Goal: Task Accomplishment & Management: Use online tool/utility

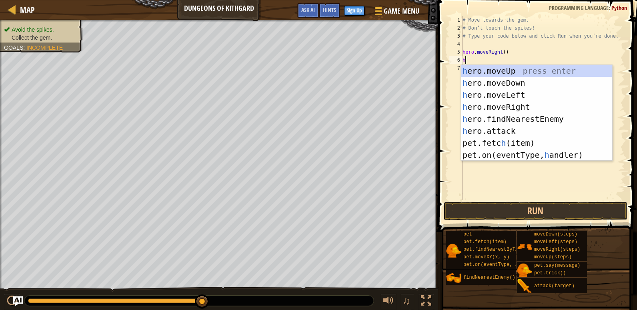
scroll to position [4, 0]
click at [485, 83] on div "h ero.moveUp press enter h ero.moveDown press enter h ero.moveLeft press enter …" at bounding box center [536, 125] width 151 height 120
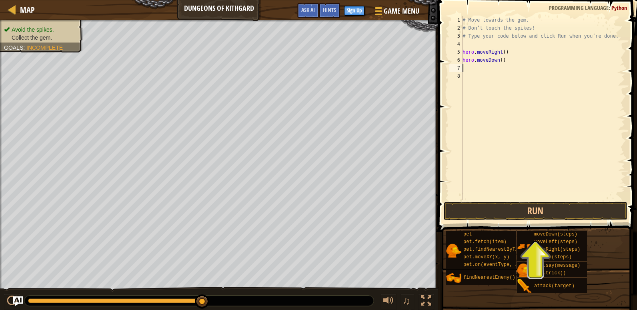
type textarea "m"
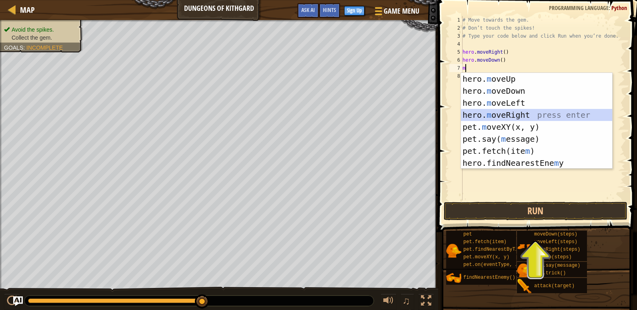
click at [509, 116] on div "hero. m oveUp press enter hero. m oveDown press enter hero. m oveLeft press ent…" at bounding box center [536, 133] width 151 height 120
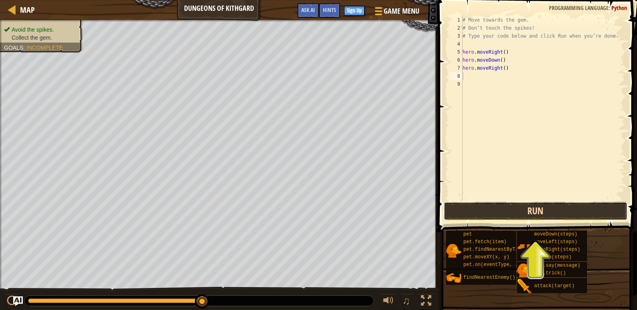
click at [536, 213] on button "Run" at bounding box center [536, 211] width 184 height 18
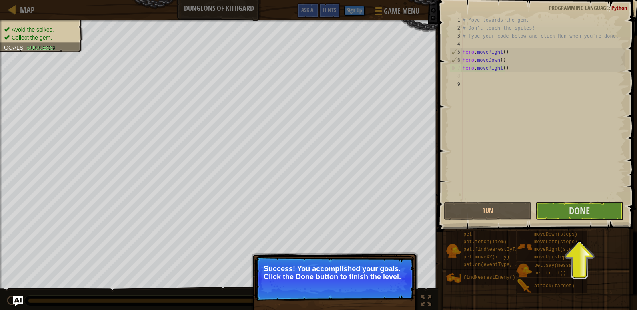
click at [576, 215] on span "Done" at bounding box center [579, 210] width 21 height 13
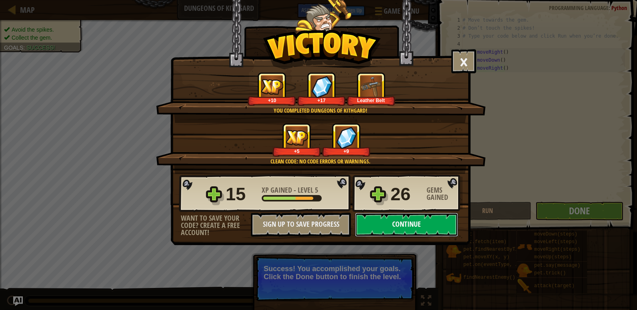
click at [403, 222] on button "Continue" at bounding box center [406, 225] width 103 height 24
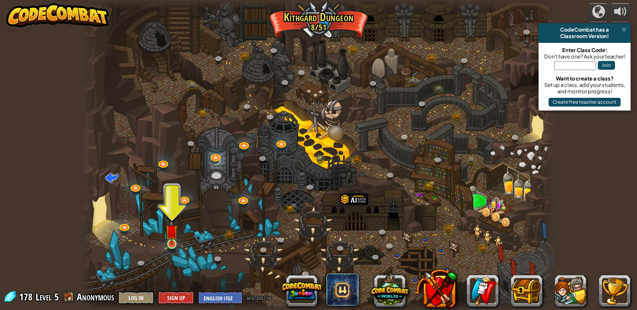
click at [172, 243] on img at bounding box center [172, 231] width 12 height 28
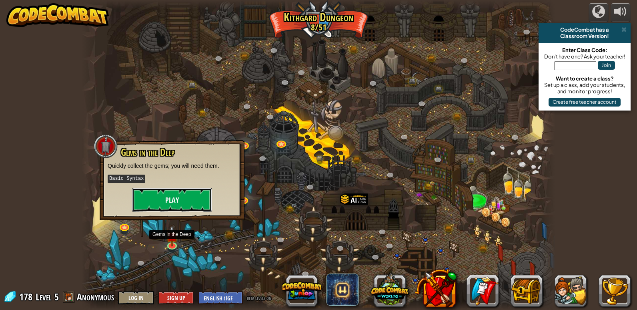
click at [156, 202] on button "Play" at bounding box center [172, 200] width 80 height 24
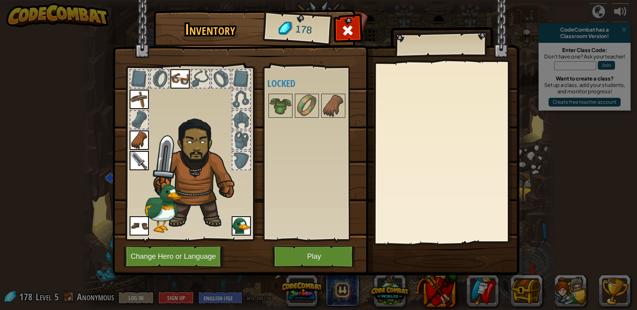
click at [172, 83] on img at bounding box center [180, 78] width 19 height 19
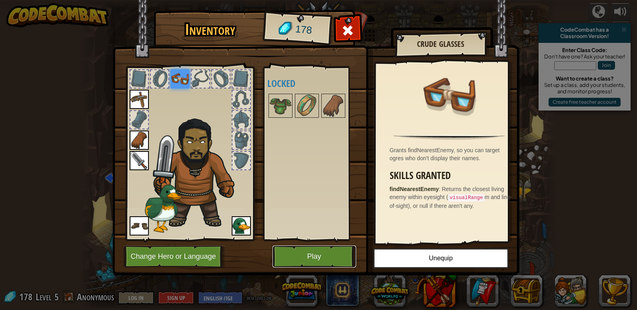
click at [330, 256] on button "Play" at bounding box center [315, 256] width 84 height 22
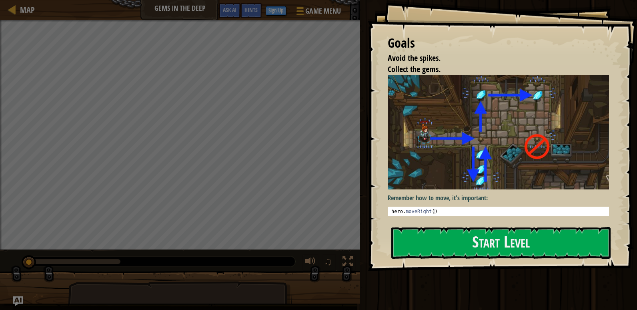
click at [414, 268] on div at bounding box center [501, 276] width 219 height 18
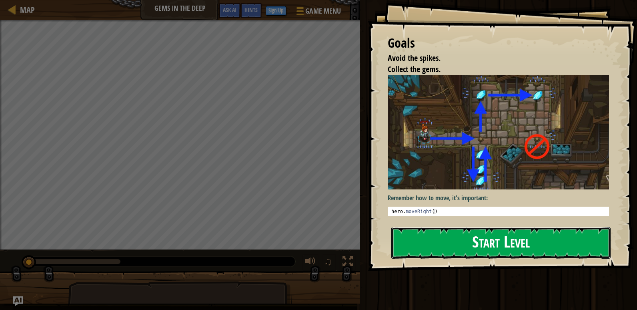
click at [424, 245] on button "Start Level" at bounding box center [501, 243] width 219 height 32
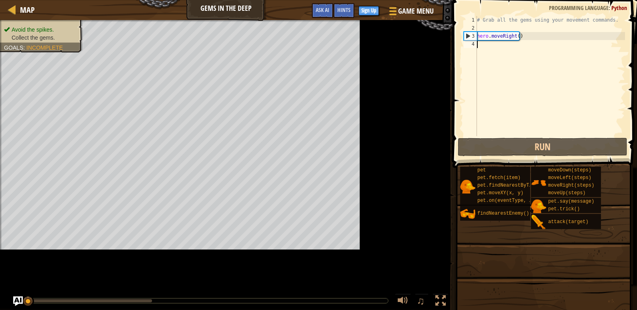
scroll to position [4, 0]
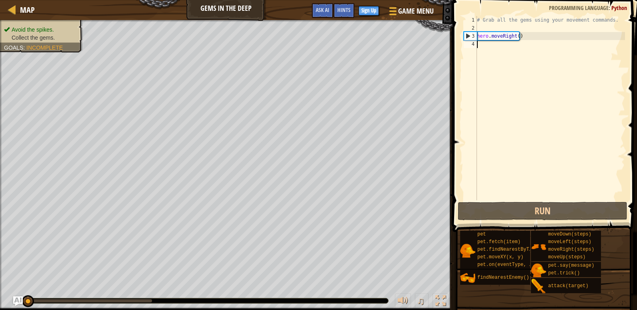
type textarea "h"
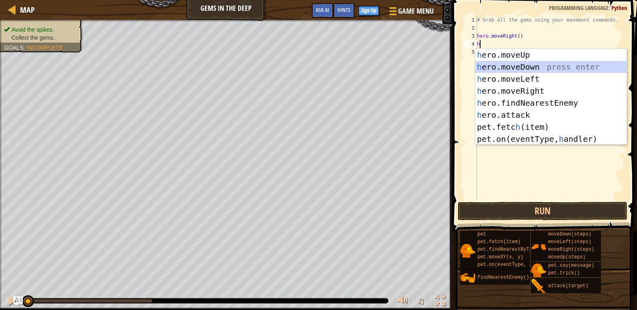
click at [541, 72] on div "h ero.moveUp press enter h ero.moveDown press enter h ero.moveLeft press enter …" at bounding box center [551, 109] width 151 height 120
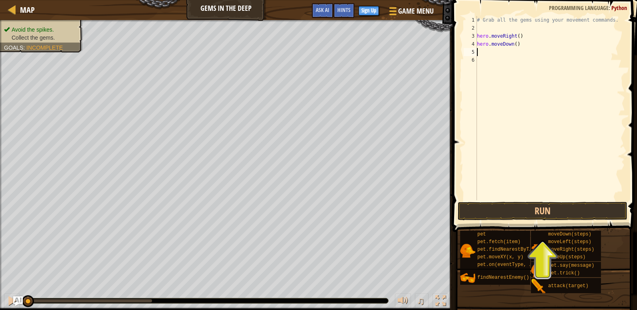
type textarea "h"
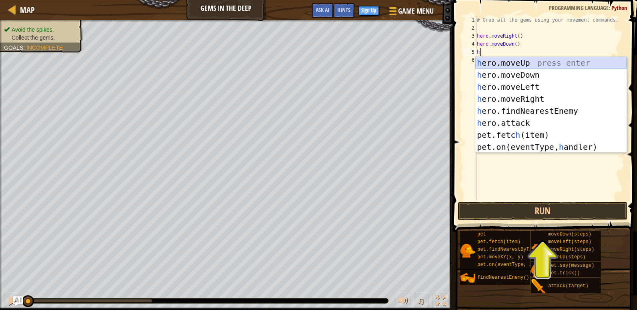
click at [523, 64] on div "h ero.moveUp press enter h ero.moveDown press enter h ero.moveLeft press enter …" at bounding box center [551, 117] width 151 height 120
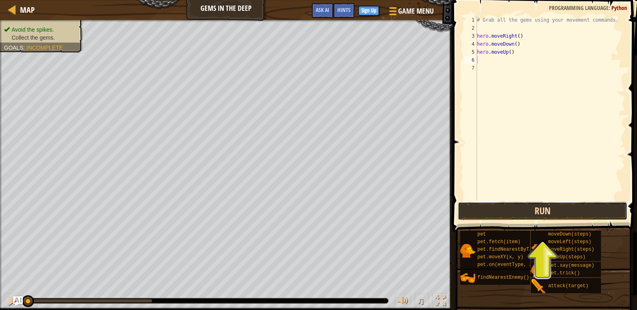
click at [538, 209] on button "Run" at bounding box center [543, 211] width 170 height 18
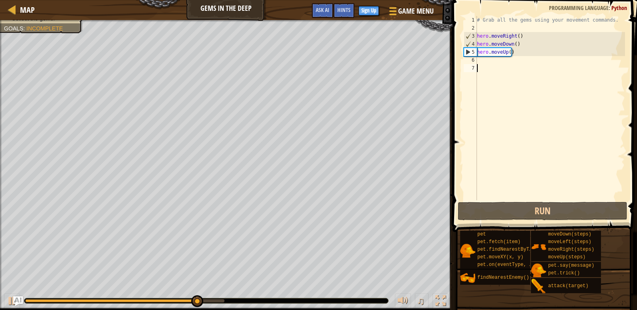
click at [490, 69] on div "# Grab all the gems using your movement commands. hero . moveRight ( ) hero . m…" at bounding box center [551, 116] width 150 height 200
click at [482, 62] on div "# Grab all the gems using your movement commands. hero . moveRight ( ) hero . m…" at bounding box center [551, 116] width 150 height 200
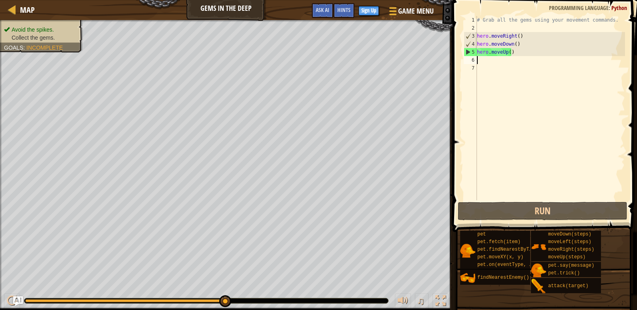
type textarea "h"
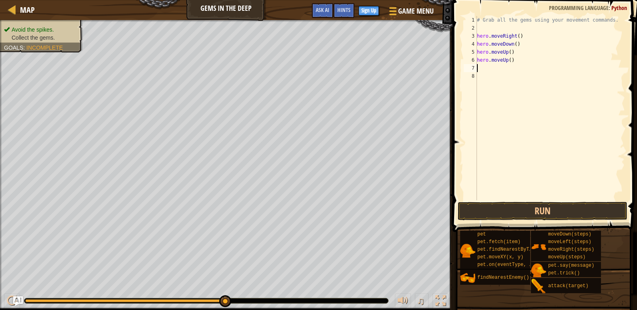
click at [504, 67] on div "# Grab all the gems using your movement commands. hero . moveRight ( ) hero . m…" at bounding box center [551, 116] width 150 height 200
type textarea "h"
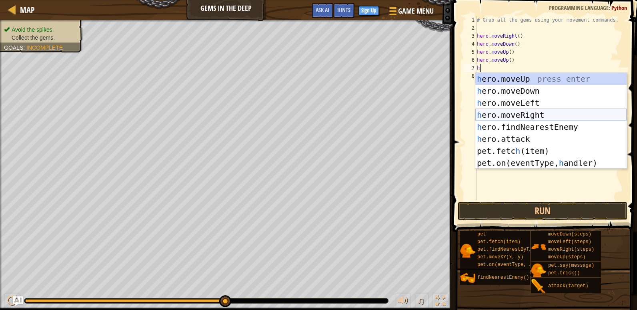
click at [546, 114] on div "h ero.moveUp press enter h ero.moveDown press enter h ero.moveLeft press enter …" at bounding box center [551, 133] width 151 height 120
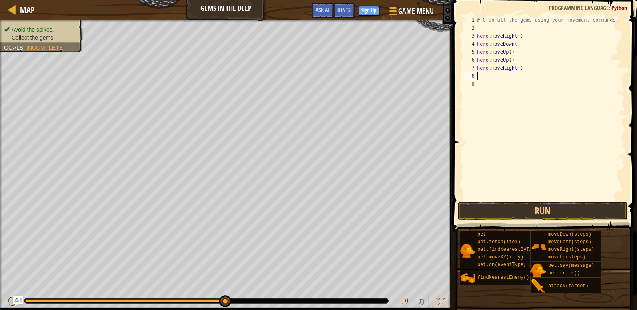
type textarea "h"
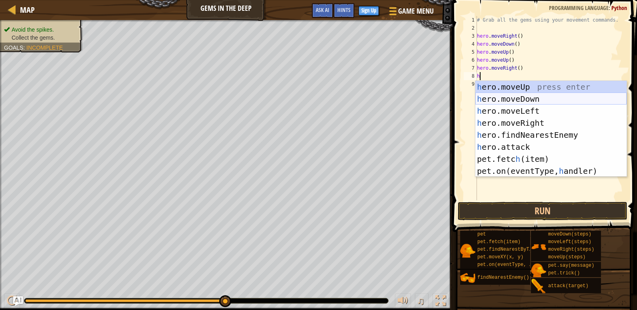
click at [537, 102] on div "h ero.moveUp press enter h ero.moveDown press enter h ero.moveLeft press enter …" at bounding box center [551, 141] width 151 height 120
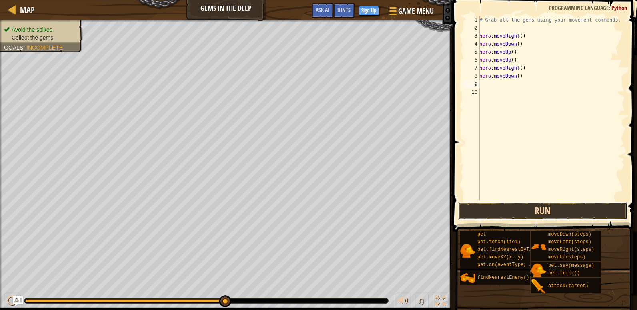
click at [531, 207] on button "Run" at bounding box center [543, 211] width 170 height 18
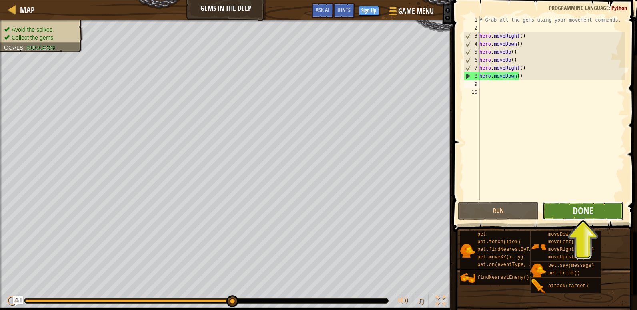
click at [568, 207] on button "Done" at bounding box center [583, 211] width 81 height 18
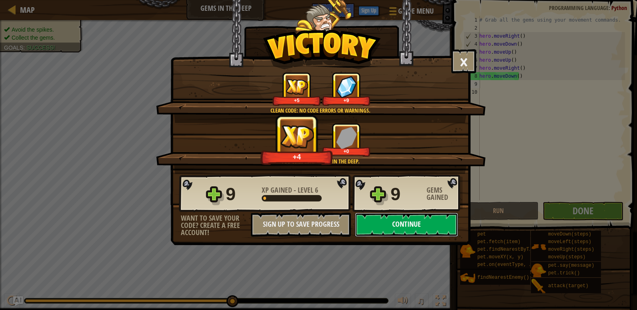
click at [428, 219] on button "Continue" at bounding box center [406, 225] width 103 height 24
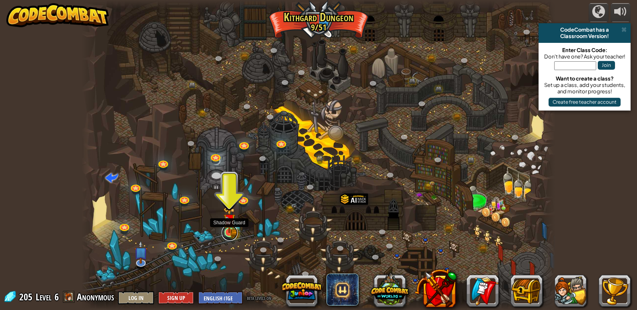
click at [231, 234] on link at bounding box center [230, 233] width 16 height 16
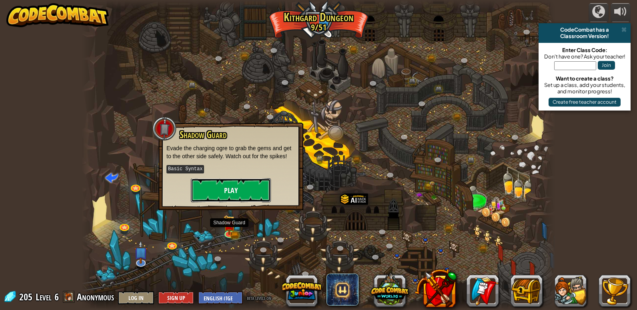
click at [251, 185] on button "Play" at bounding box center [231, 190] width 80 height 24
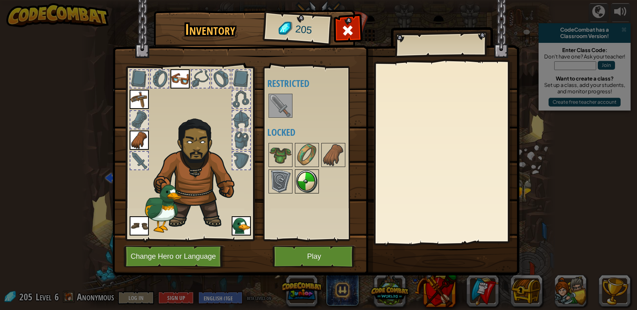
click at [309, 187] on img at bounding box center [307, 181] width 22 height 22
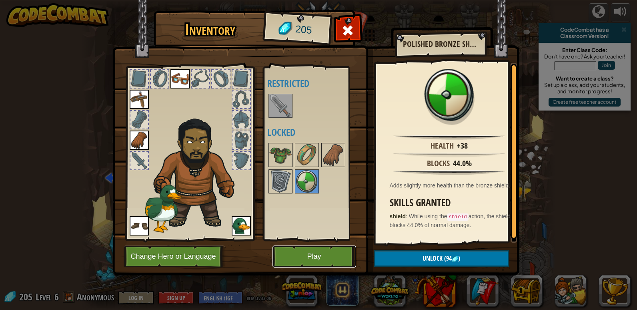
click at [339, 247] on button "Play" at bounding box center [315, 256] width 84 height 22
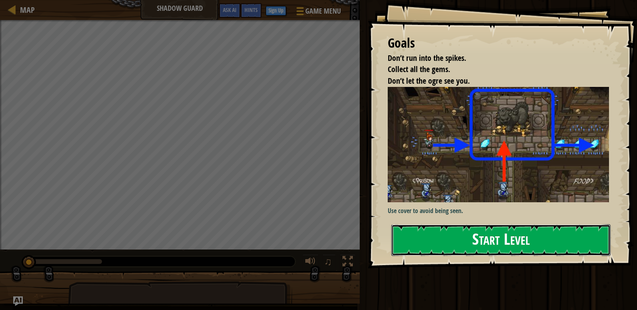
click at [473, 237] on button "Start Level" at bounding box center [501, 240] width 219 height 32
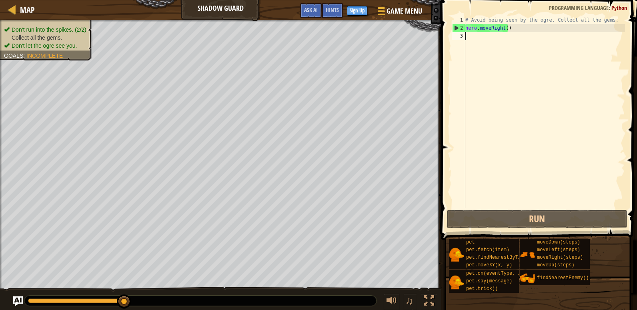
type textarea "h"
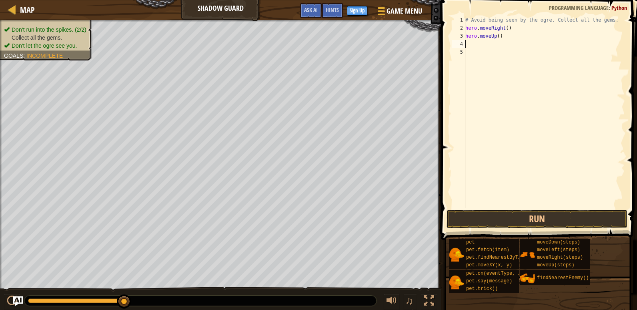
type textarea "h"
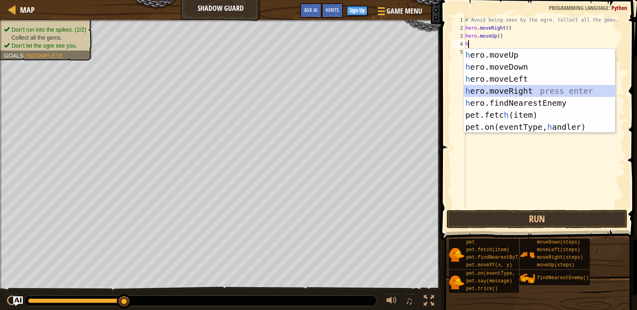
click at [581, 91] on div "h ero.moveUp press enter h ero.moveDown press enter h ero.moveLeft press enter …" at bounding box center [539, 103] width 151 height 108
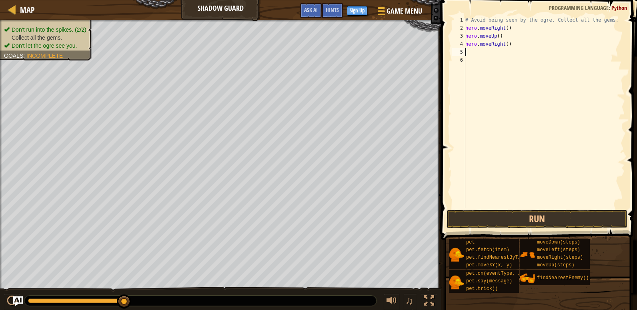
type textarea "h"
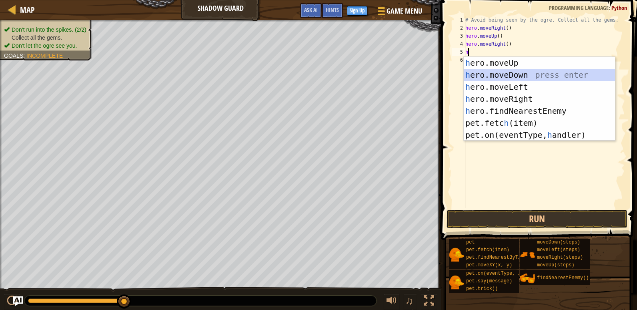
click at [516, 76] on div "h ero.moveUp press enter h ero.moveDown press enter h ero.moveLeft press enter …" at bounding box center [539, 111] width 151 height 108
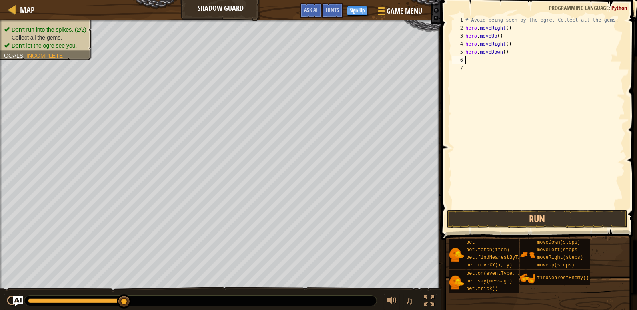
click at [511, 68] on div "# Avoid being seen by the ogre. Collect all the gems. hero . moveRight ( ) hero…" at bounding box center [544, 120] width 161 height 208
click at [506, 63] on div "# Avoid being seen by the ogre. Collect all the gems. hero . moveRight ( ) hero…" at bounding box center [544, 120] width 161 height 208
type textarea "h"
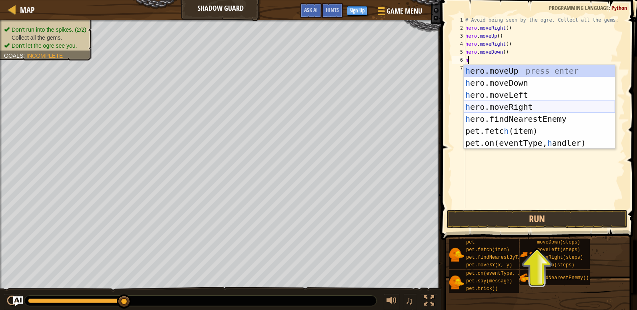
click at [520, 105] on div "h ero.moveUp press enter h ero.moveDown press enter h ero.moveLeft press enter …" at bounding box center [539, 119] width 151 height 108
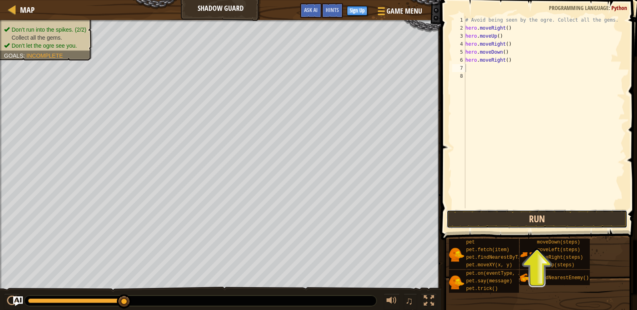
click at [527, 221] on button "Run" at bounding box center [537, 219] width 181 height 18
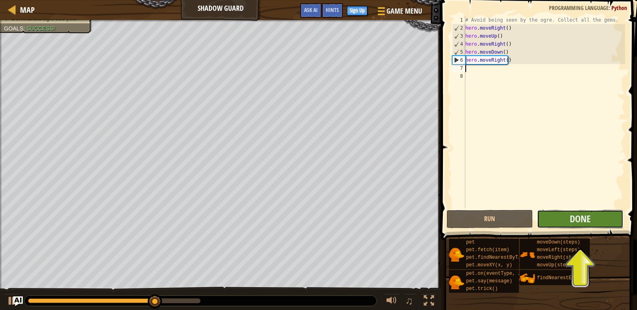
click at [604, 223] on button "Done" at bounding box center [580, 219] width 86 height 18
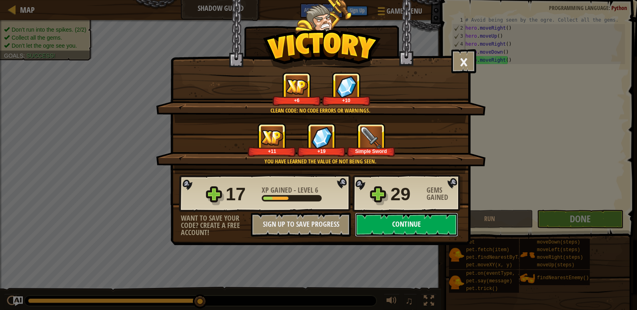
click at [395, 225] on button "Continue" at bounding box center [406, 225] width 103 height 24
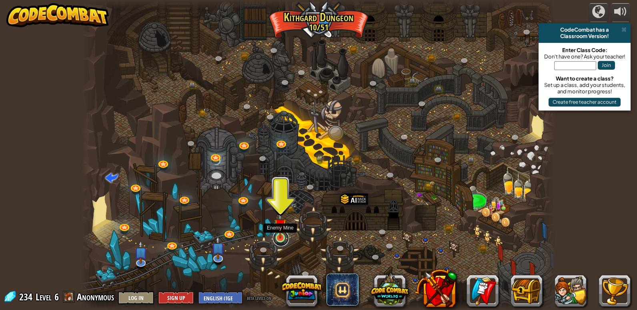
click at [283, 243] on link at bounding box center [281, 238] width 16 height 16
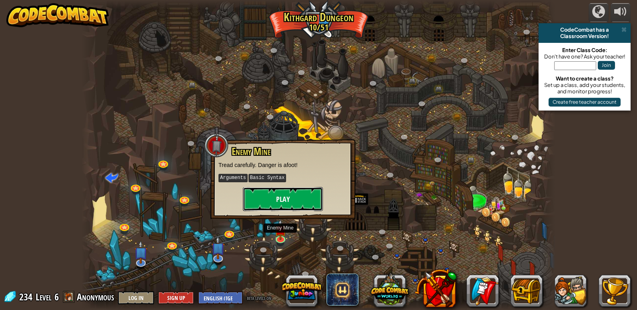
click at [276, 195] on button "Play" at bounding box center [283, 199] width 80 height 24
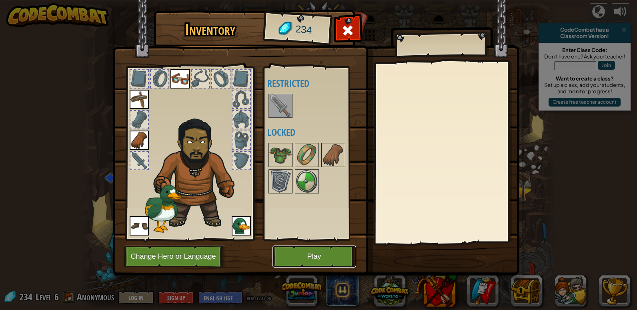
click at [328, 255] on button "Play" at bounding box center [315, 256] width 84 height 22
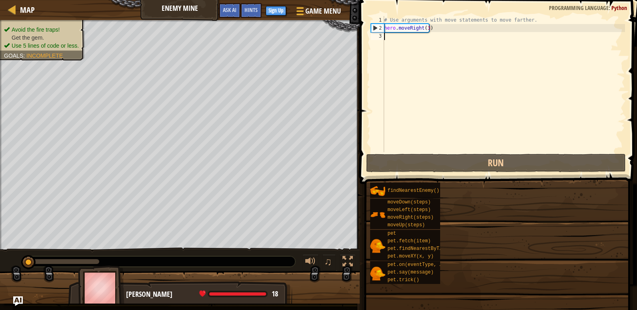
drag, startPoint x: 503, startPoint y: 271, endPoint x: 465, endPoint y: 284, distance: 40.5
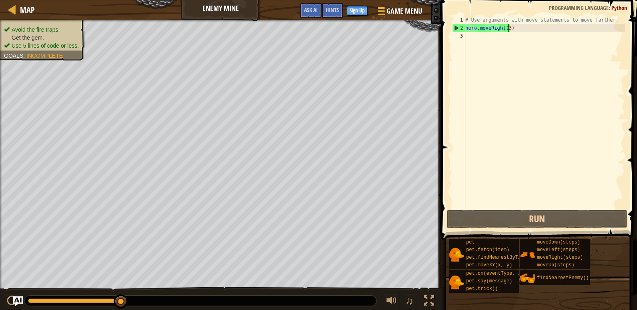
click at [509, 30] on div "# Use arguments with move statements to move farther. hero . moveRight ( 3 )" at bounding box center [544, 120] width 161 height 208
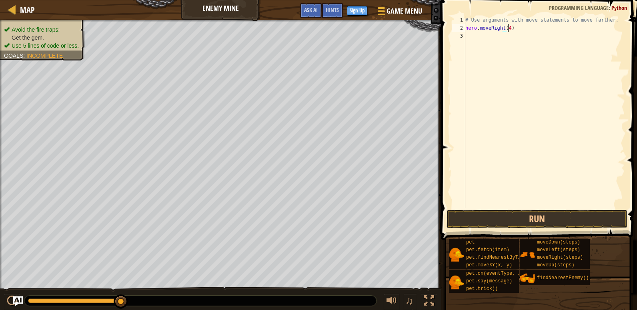
scroll to position [4, 3]
click at [507, 219] on button "Run" at bounding box center [537, 219] width 181 height 18
type textarea "hero.moveRight(3)"
type textarea "h"
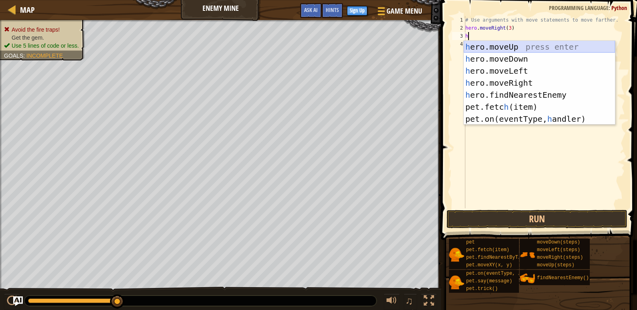
click at [503, 49] on div "h ero.moveUp press enter h ero.moveDown press enter h ero.moveLeft press enter …" at bounding box center [539, 95] width 151 height 108
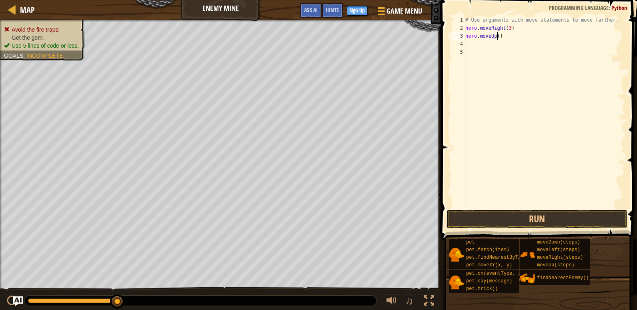
click at [496, 36] on div "# Use arguments with move statements to move farther. hero . moveRight ( 3 ) he…" at bounding box center [544, 120] width 161 height 208
type textarea "hero.moveUp()"
click at [476, 43] on div "# Use arguments with move statements to move farther. hero . moveRight ( 3 ) he…" at bounding box center [544, 120] width 161 height 208
click at [541, 215] on button "Run" at bounding box center [537, 219] width 181 height 18
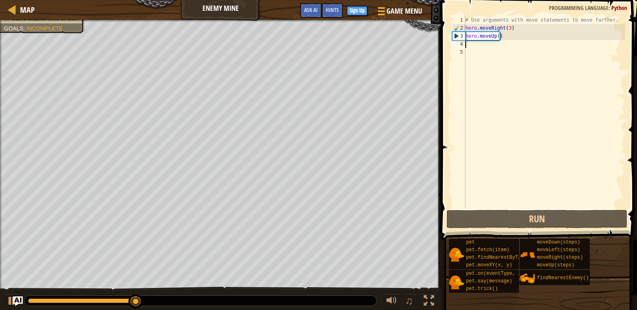
click at [478, 47] on div "# Use arguments with move statements to move farther. hero . moveRight ( 3 ) he…" at bounding box center [544, 120] width 161 height 208
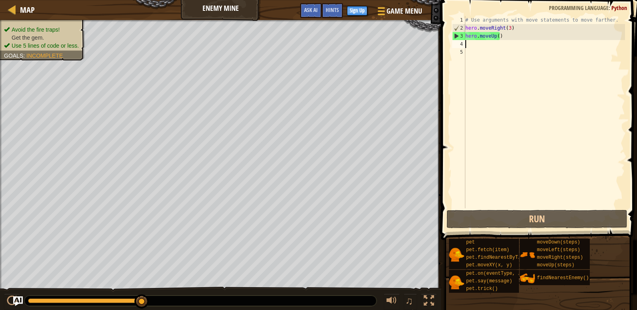
type textarea "h"
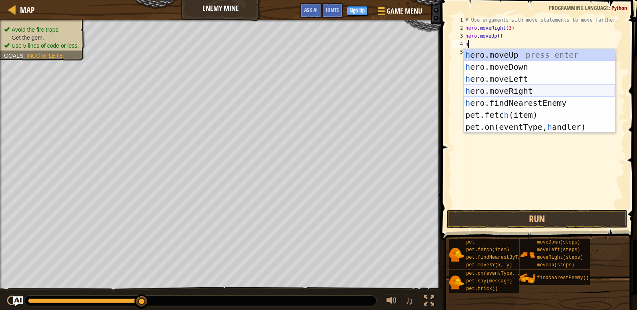
click at [518, 89] on div "h ero.moveUp press enter h ero.moveDown press enter h ero.moveLeft press enter …" at bounding box center [539, 103] width 151 height 108
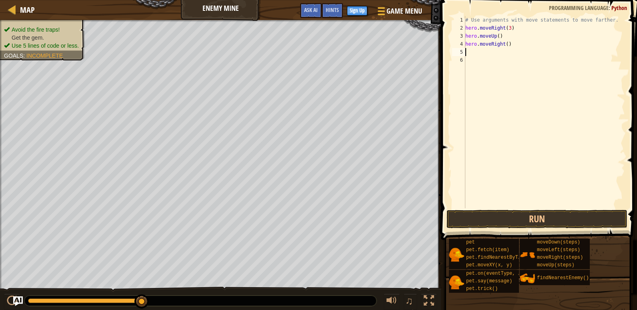
click at [480, 51] on div "# Use arguments with move statements to move farther. hero . moveRight ( 3 ) he…" at bounding box center [544, 120] width 161 height 208
type textarea "h"
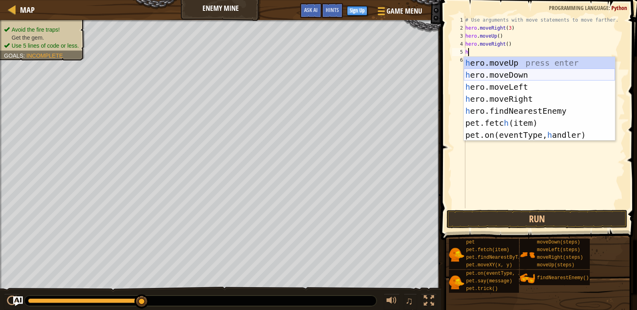
click at [527, 77] on div "h ero.moveUp press enter h ero.moveDown press enter h ero.moveLeft press enter …" at bounding box center [539, 111] width 151 height 108
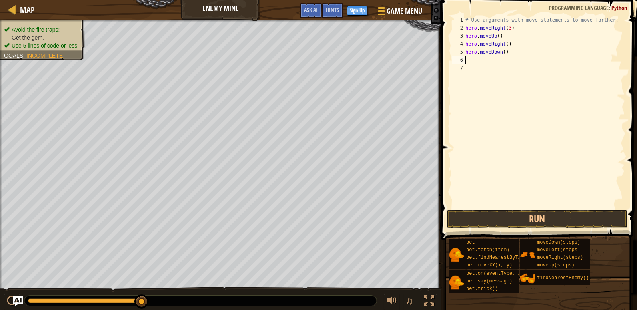
click at [503, 53] on div "# Use arguments with move statements to move farther. hero . moveRight ( 3 ) he…" at bounding box center [544, 120] width 161 height 208
type textarea "hero.moveDown(3)"
click at [489, 66] on div "# Use arguments with move statements to move farther. hero . moveRight ( 3 ) he…" at bounding box center [544, 120] width 161 height 208
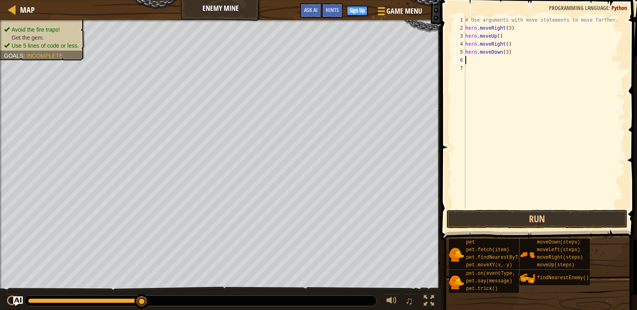
click at [479, 59] on div "# Use arguments with move statements to move farther. hero . moveRight ( 3 ) he…" at bounding box center [544, 120] width 161 height 208
type textarea "h"
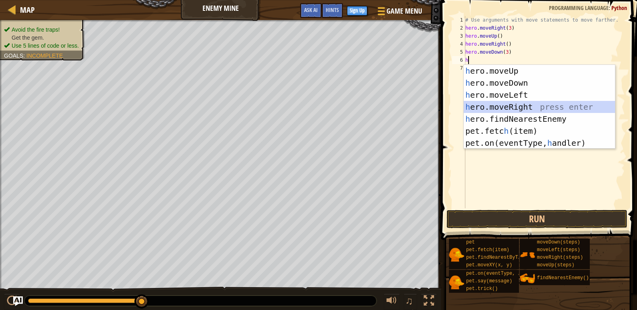
click at [523, 104] on div "h ero.moveUp press enter h ero.moveDown press enter h ero.moveLeft press enter …" at bounding box center [539, 119] width 151 height 108
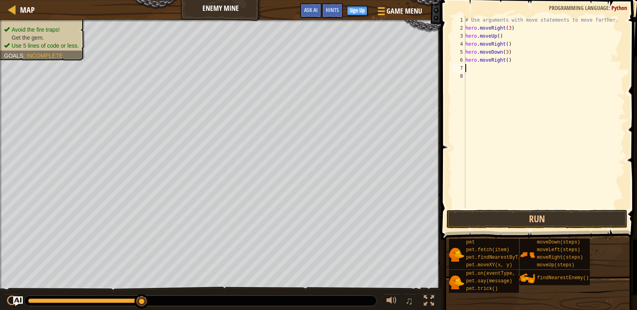
click at [506, 62] on div "# Use arguments with move statements to move farther. hero . moveRight ( 3 ) he…" at bounding box center [544, 120] width 161 height 208
type textarea "hero.moveRight(2)"
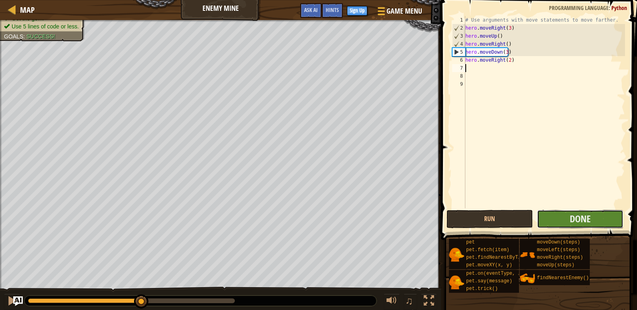
click at [566, 217] on button "Done" at bounding box center [580, 219] width 86 height 18
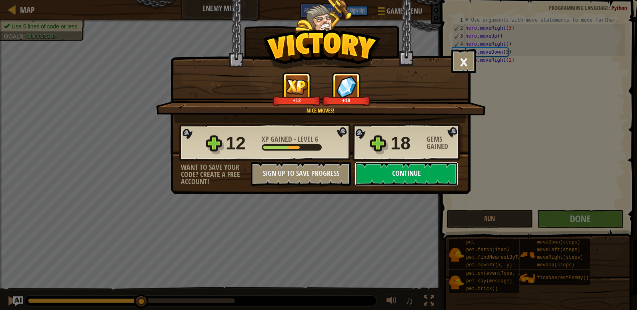
click at [402, 171] on button "Continue" at bounding box center [406, 174] width 103 height 24
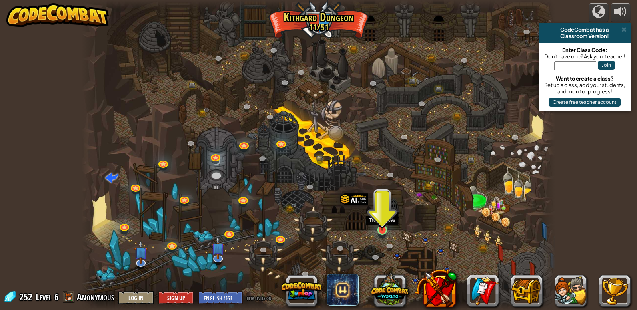
click at [384, 226] on img at bounding box center [382, 217] width 12 height 28
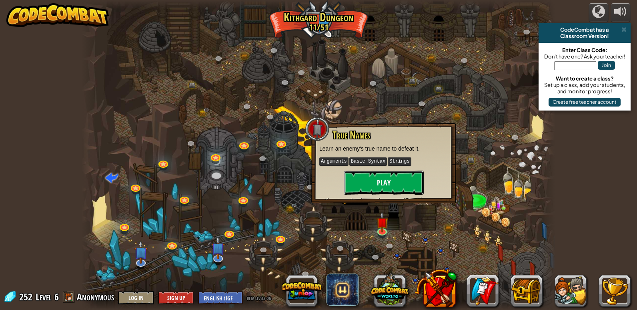
click at [366, 182] on button "Play" at bounding box center [384, 183] width 80 height 24
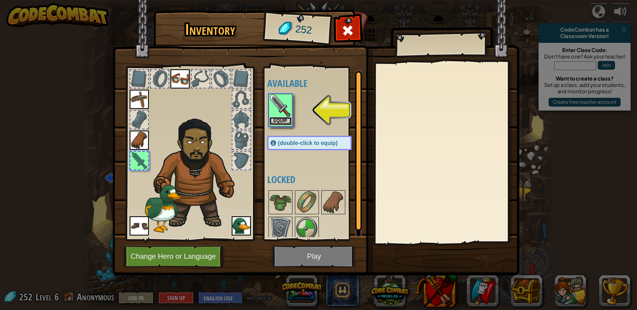
click at [284, 121] on button "Equip" at bounding box center [280, 121] width 22 height 8
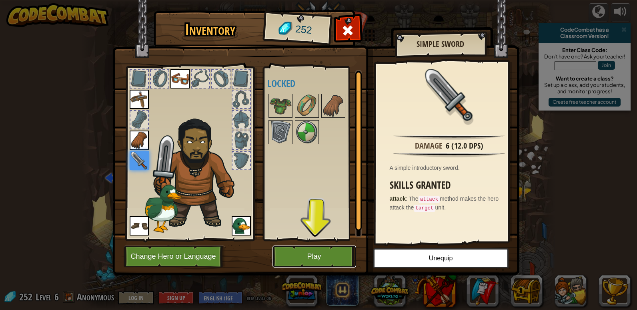
click at [330, 257] on button "Play" at bounding box center [315, 256] width 84 height 22
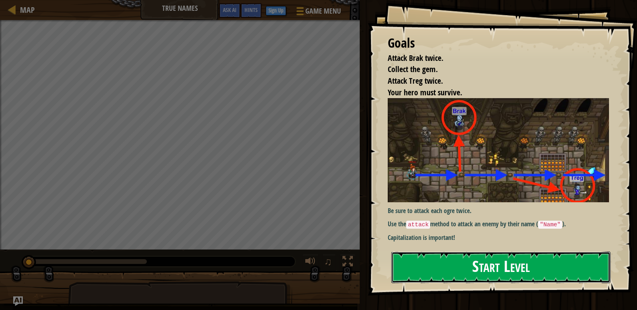
click at [428, 264] on button "Start Level" at bounding box center [501, 267] width 219 height 32
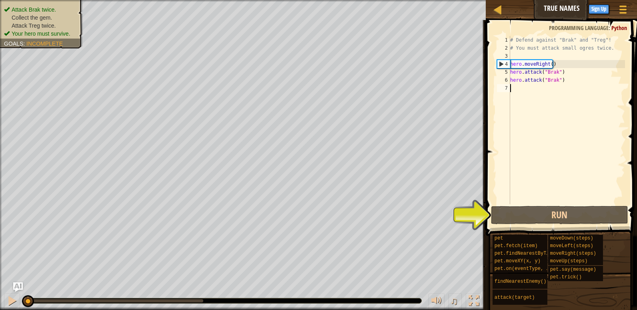
click at [518, 90] on div "# Defend against "Brak" and "Treg"! # You must attack small ogres twice. hero .…" at bounding box center [567, 128] width 117 height 184
type textarea "h"
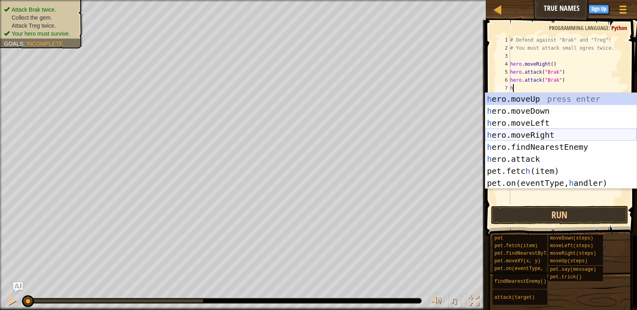
click at [530, 135] on div "h ero.moveUp press enter h ero.moveDown press enter h ero.moveLeft press enter …" at bounding box center [561, 153] width 151 height 120
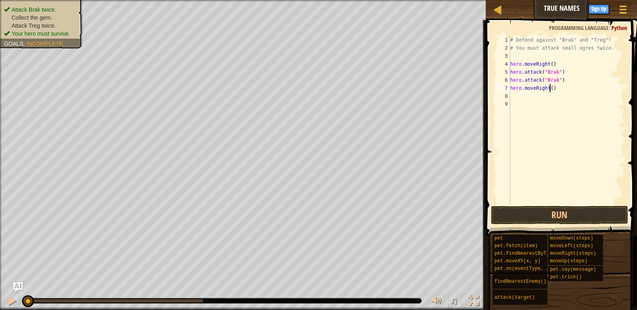
click at [551, 91] on div "# Defend against "Brak" and "Treg"! # You must attack small ogres twice. hero .…" at bounding box center [567, 128] width 117 height 184
type textarea "hero.moveRight(2)"
click at [547, 101] on div "# Defend against "Brak" and "Treg"! # You must attack small ogres twice. hero .…" at bounding box center [567, 128] width 117 height 184
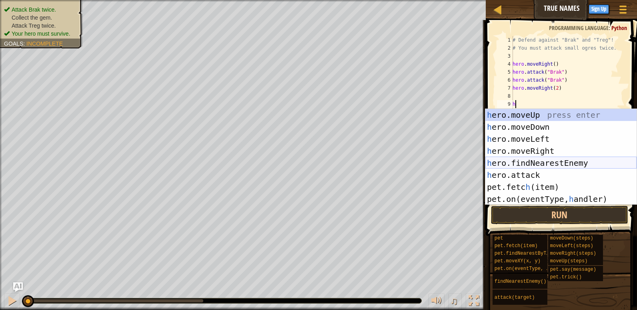
type textarea "h"
